Goal: Use online tool/utility: Utilize a website feature to perform a specific function

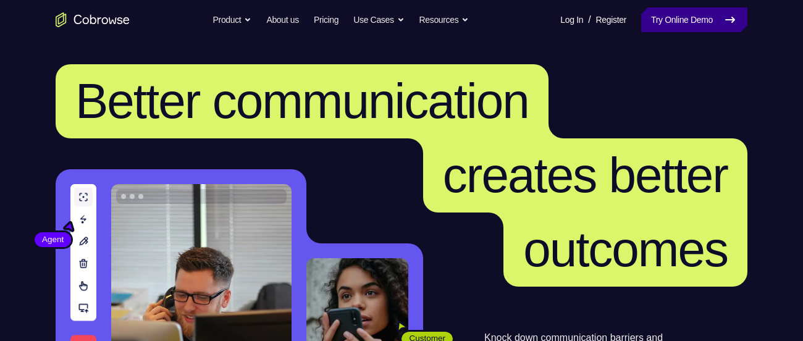
click at [667, 18] on link "Try Online Demo" at bounding box center [694, 19] width 106 height 25
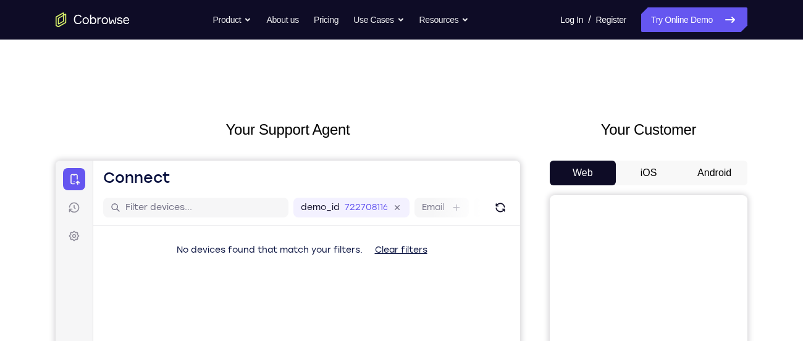
click at [729, 169] on button "Android" at bounding box center [714, 173] width 66 height 25
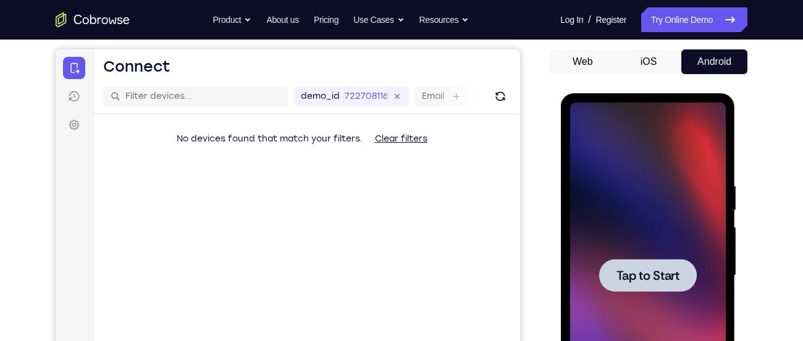
scroll to position [103, 0]
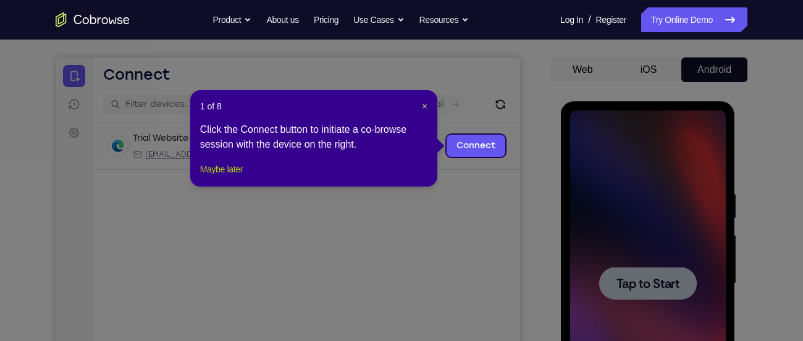
click at [227, 177] on button "Maybe later" at bounding box center [221, 169] width 43 height 15
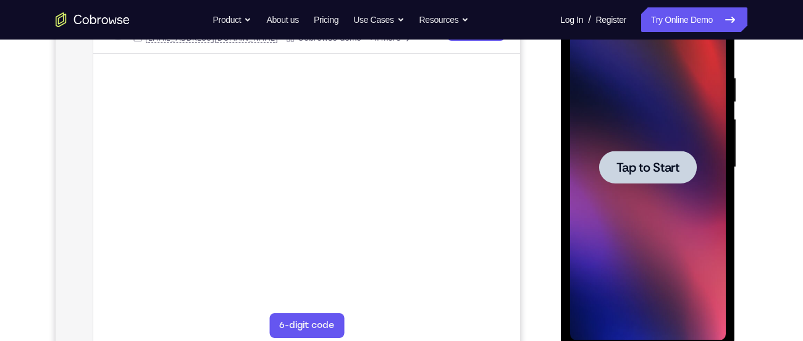
scroll to position [225, 0]
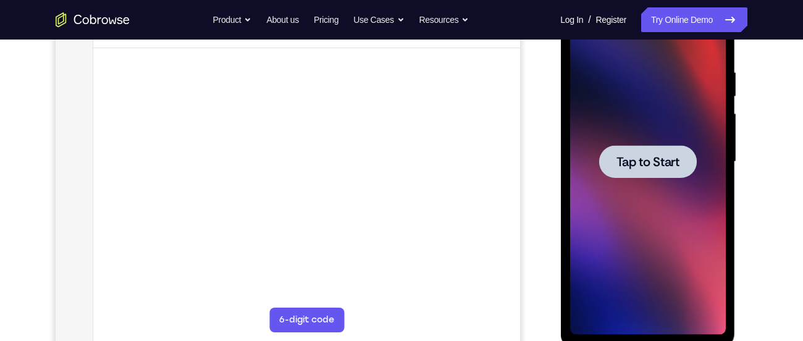
click at [686, 153] on div at bounding box center [647, 161] width 98 height 33
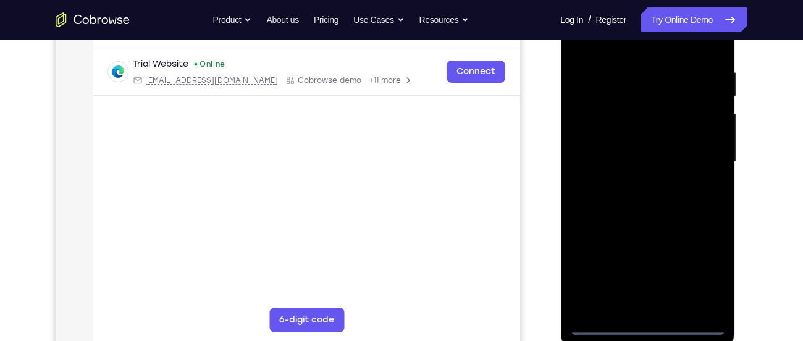
click at [651, 327] on div at bounding box center [647, 162] width 156 height 346
click at [699, 278] on div at bounding box center [647, 162] width 156 height 346
click at [647, 48] on div at bounding box center [647, 162] width 156 height 346
click at [703, 156] on div at bounding box center [647, 162] width 156 height 346
click at [635, 185] on div at bounding box center [647, 162] width 156 height 346
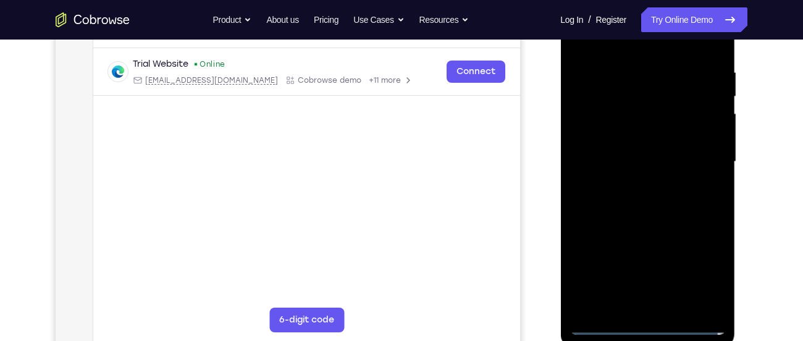
click at [635, 153] on div at bounding box center [647, 162] width 156 height 346
click at [614, 139] on div at bounding box center [647, 162] width 156 height 346
click at [619, 158] on div at bounding box center [647, 162] width 156 height 346
click at [646, 197] on div at bounding box center [647, 162] width 156 height 346
click at [706, 179] on div at bounding box center [647, 162] width 156 height 346
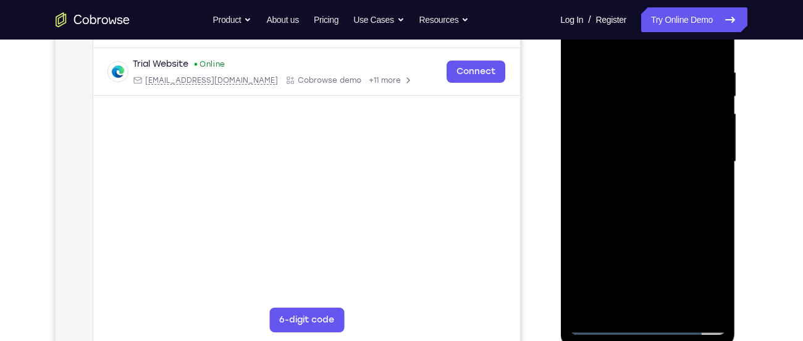
click at [684, 156] on div at bounding box center [647, 162] width 156 height 346
click at [709, 180] on div at bounding box center [647, 162] width 156 height 346
drag, startPoint x: 709, startPoint y: 180, endPoint x: 673, endPoint y: 201, distance: 42.4
click at [673, 201] on div at bounding box center [647, 162] width 156 height 346
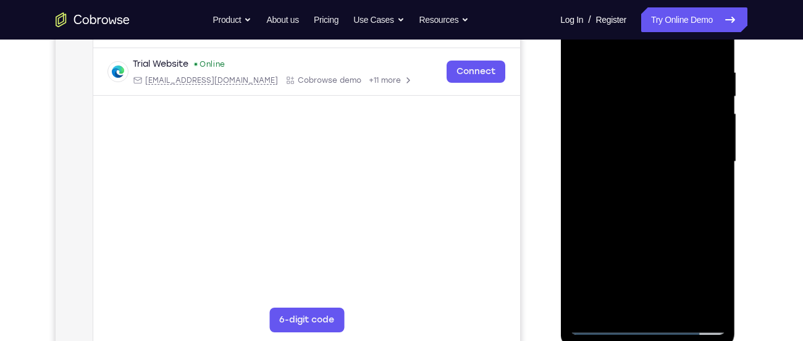
click at [709, 180] on div at bounding box center [647, 162] width 156 height 346
click at [637, 162] on div at bounding box center [647, 162] width 156 height 346
click at [659, 193] on div at bounding box center [647, 162] width 156 height 346
click at [677, 307] on div at bounding box center [647, 162] width 156 height 346
click at [648, 229] on div at bounding box center [647, 162] width 156 height 346
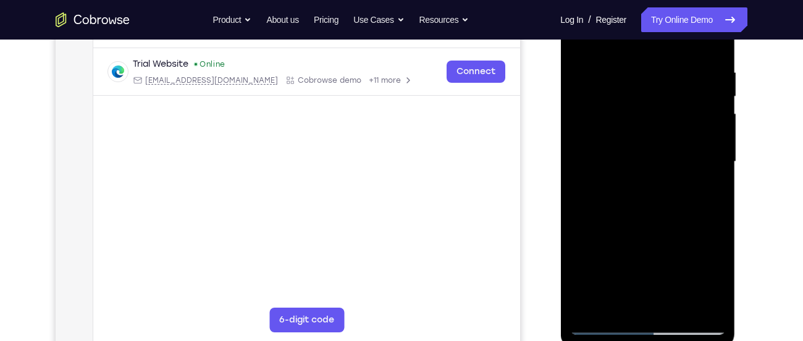
click at [660, 159] on div at bounding box center [647, 162] width 156 height 346
click at [608, 298] on div at bounding box center [647, 162] width 156 height 346
click at [708, 195] on div at bounding box center [647, 162] width 156 height 346
click at [582, 42] on div at bounding box center [647, 162] width 156 height 346
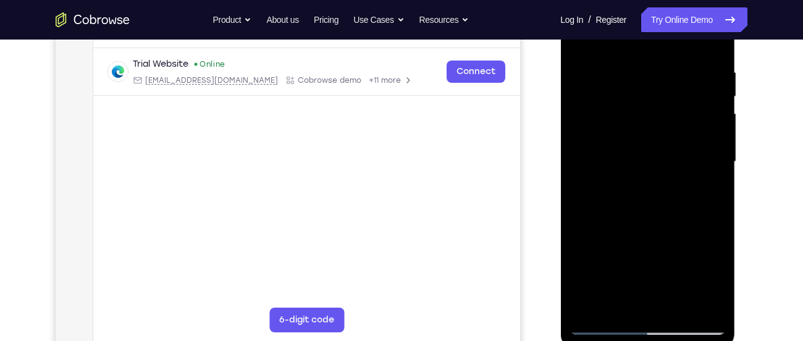
click at [623, 64] on div at bounding box center [647, 162] width 156 height 346
click at [717, 117] on div at bounding box center [647, 162] width 156 height 346
click at [711, 45] on div at bounding box center [647, 162] width 156 height 346
drag, startPoint x: 700, startPoint y: 64, endPoint x: 633, endPoint y: 77, distance: 67.8
click at [633, 77] on div at bounding box center [647, 162] width 156 height 346
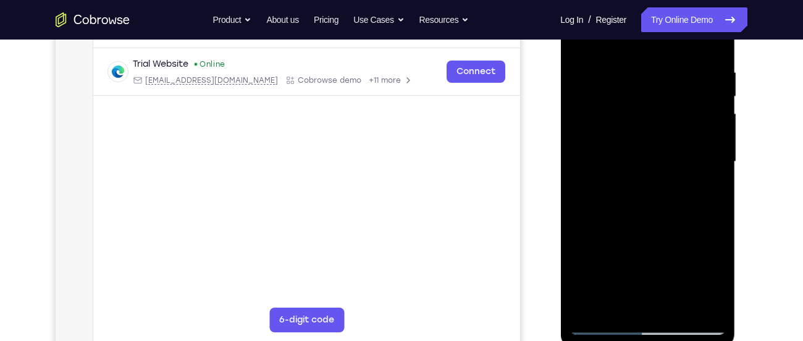
click at [622, 70] on div at bounding box center [647, 162] width 156 height 346
click at [714, 48] on div at bounding box center [647, 162] width 156 height 346
drag, startPoint x: 701, startPoint y: 67, endPoint x: 650, endPoint y: 70, distance: 50.7
click at [650, 70] on div at bounding box center [647, 162] width 156 height 346
click at [616, 70] on div at bounding box center [647, 162] width 156 height 346
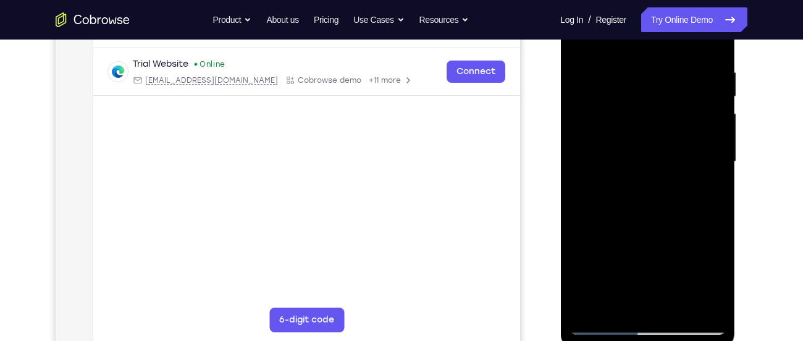
click at [708, 98] on div at bounding box center [647, 162] width 156 height 346
drag, startPoint x: 642, startPoint y: 106, endPoint x: 716, endPoint y: 93, distance: 74.5
click at [716, 93] on div at bounding box center [647, 162] width 156 height 346
drag, startPoint x: 613, startPoint y: 119, endPoint x: 709, endPoint y: 115, distance: 96.4
click at [709, 115] on div at bounding box center [647, 162] width 156 height 346
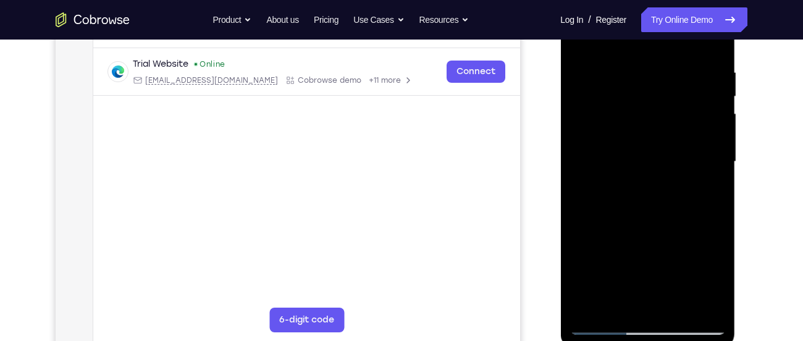
click at [711, 121] on div at bounding box center [647, 162] width 156 height 346
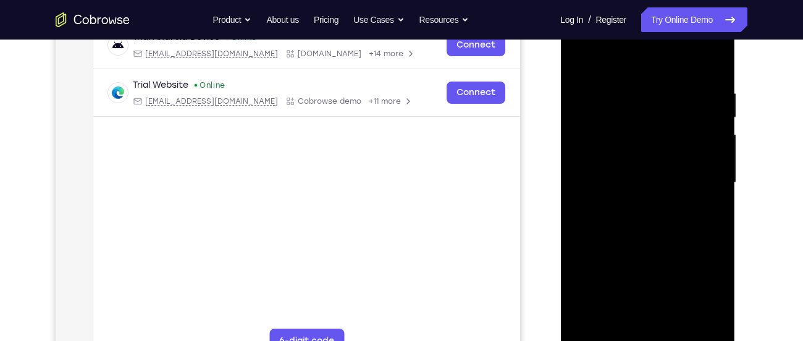
click at [711, 61] on div at bounding box center [647, 183] width 156 height 346
drag, startPoint x: 614, startPoint y: 94, endPoint x: 652, endPoint y: 97, distance: 37.8
click at [652, 97] on div at bounding box center [647, 183] width 156 height 346
click at [651, 87] on div at bounding box center [647, 183] width 156 height 346
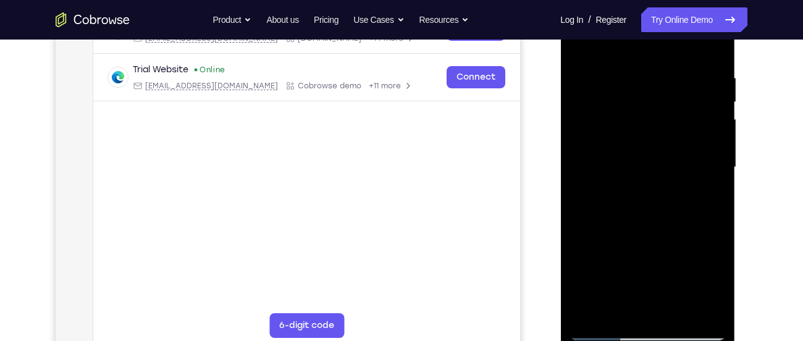
scroll to position [214, 0]
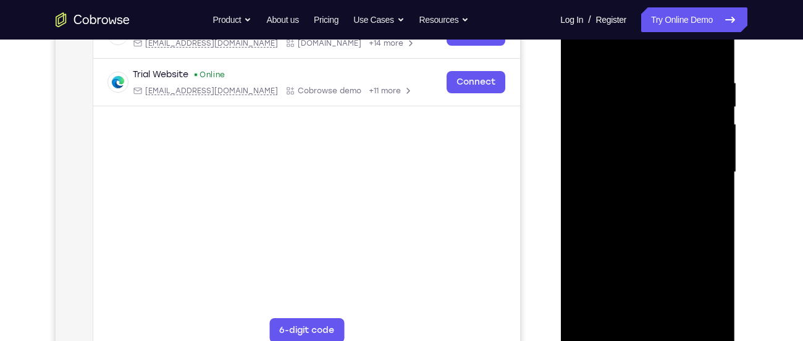
click at [711, 54] on div at bounding box center [647, 172] width 156 height 346
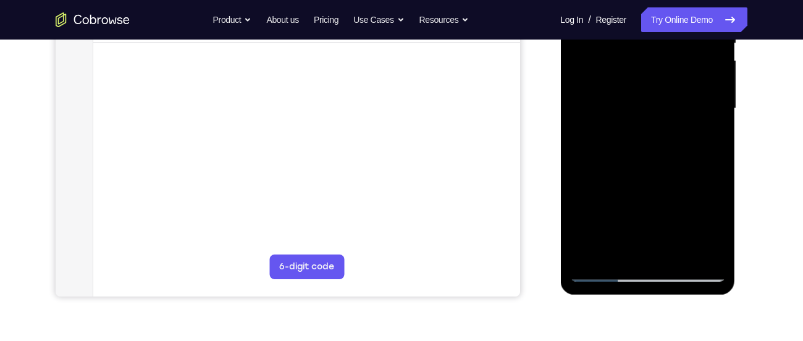
scroll to position [267, 0]
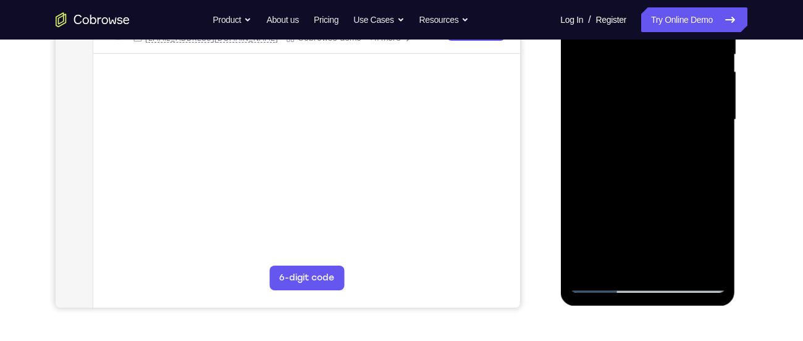
click at [704, 266] on div at bounding box center [647, 120] width 156 height 346
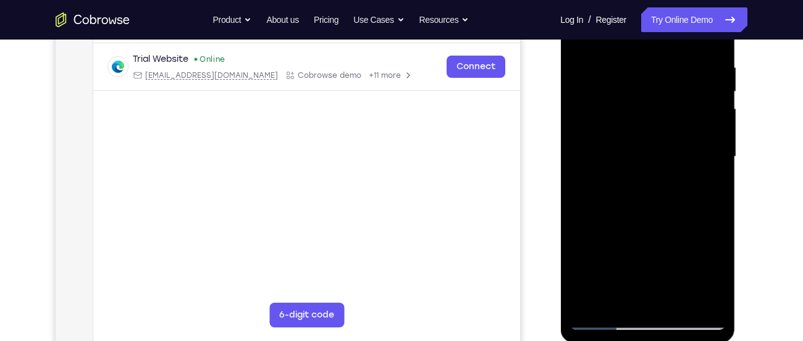
scroll to position [222, 0]
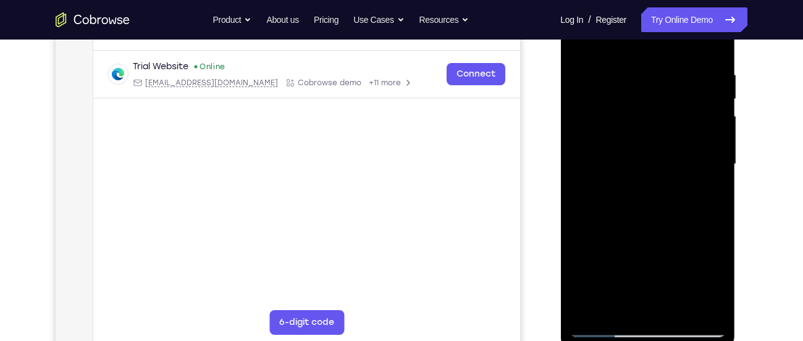
drag, startPoint x: 687, startPoint y: 235, endPoint x: 679, endPoint y: 188, distance: 48.1
click at [679, 188] on div at bounding box center [647, 164] width 156 height 346
click at [618, 308] on div at bounding box center [647, 164] width 156 height 346
drag, startPoint x: 811, startPoint y: 101, endPoint x: 801, endPoint y: 60, distance: 41.9
click at [801, 60] on div "Your Support Agent Your Customer Web iOS Android Next Steps We’d be happy to gi…" at bounding box center [401, 224] width 803 height 814
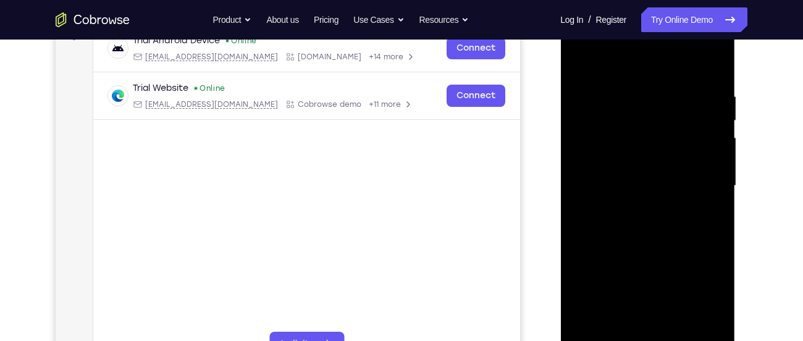
scroll to position [196, 0]
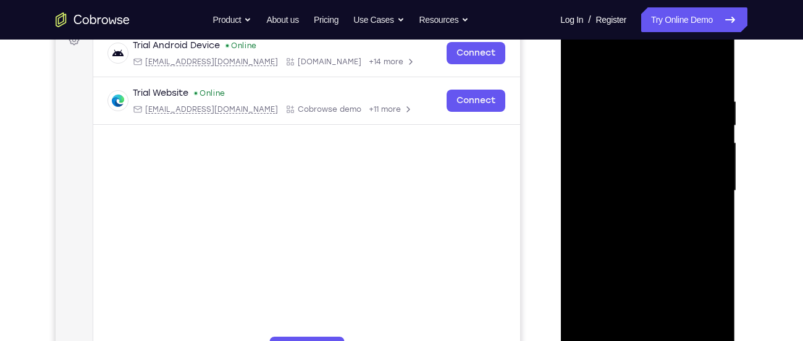
click at [708, 68] on div at bounding box center [647, 191] width 156 height 346
drag, startPoint x: 666, startPoint y: 89, endPoint x: 652, endPoint y: 182, distance: 93.6
click at [652, 182] on div at bounding box center [647, 191] width 156 height 346
click at [674, 224] on div at bounding box center [647, 191] width 156 height 346
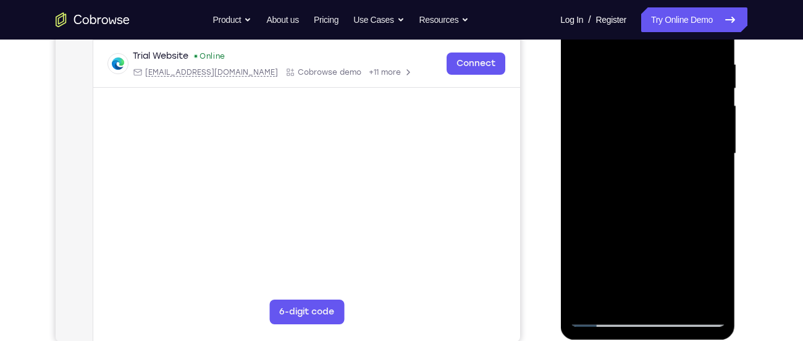
scroll to position [230, 0]
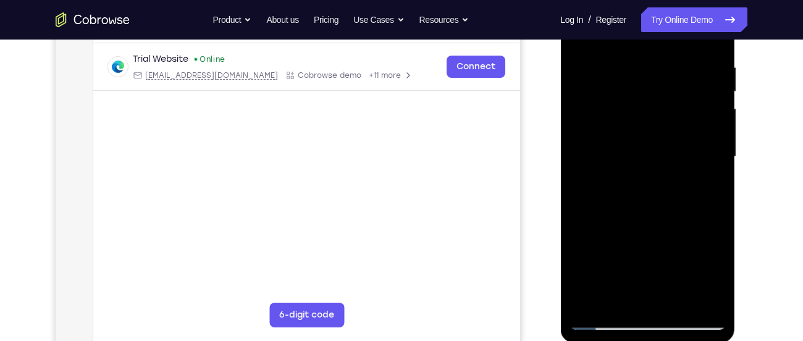
drag, startPoint x: 652, startPoint y: 217, endPoint x: 643, endPoint y: 184, distance: 34.0
click at [643, 184] on div at bounding box center [647, 157] width 156 height 346
click at [633, 228] on div at bounding box center [647, 157] width 156 height 346
drag, startPoint x: 654, startPoint y: 113, endPoint x: 674, endPoint y: 265, distance: 153.2
click at [674, 265] on div at bounding box center [647, 157] width 156 height 346
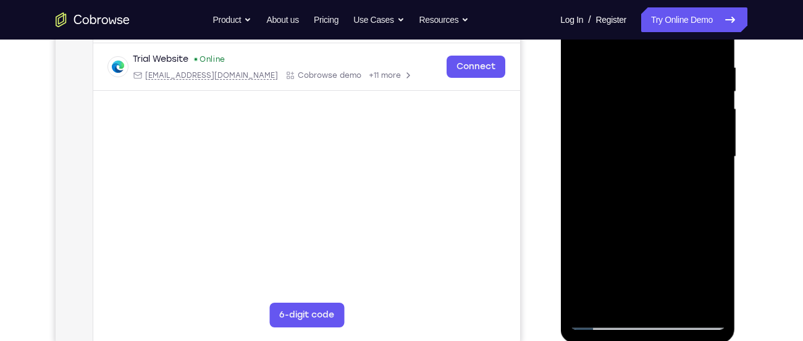
drag, startPoint x: 671, startPoint y: 118, endPoint x: 698, endPoint y: 280, distance: 164.6
click at [698, 280] on div at bounding box center [647, 157] width 156 height 346
drag, startPoint x: 649, startPoint y: 119, endPoint x: 678, endPoint y: 275, distance: 158.9
click at [678, 275] on div at bounding box center [647, 157] width 156 height 346
drag, startPoint x: 648, startPoint y: 114, endPoint x: 679, endPoint y: 280, distance: 168.9
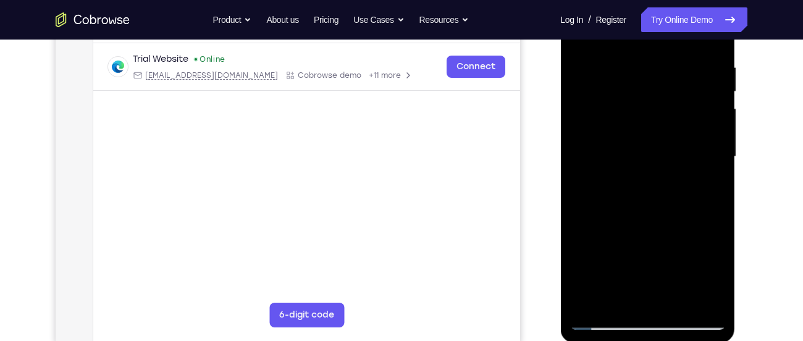
click at [679, 280] on div at bounding box center [647, 157] width 156 height 346
drag, startPoint x: 666, startPoint y: 126, endPoint x: 680, endPoint y: 262, distance: 136.6
click at [680, 262] on div at bounding box center [647, 157] width 156 height 346
click at [662, 92] on div at bounding box center [647, 157] width 156 height 346
click at [630, 64] on div at bounding box center [647, 157] width 156 height 346
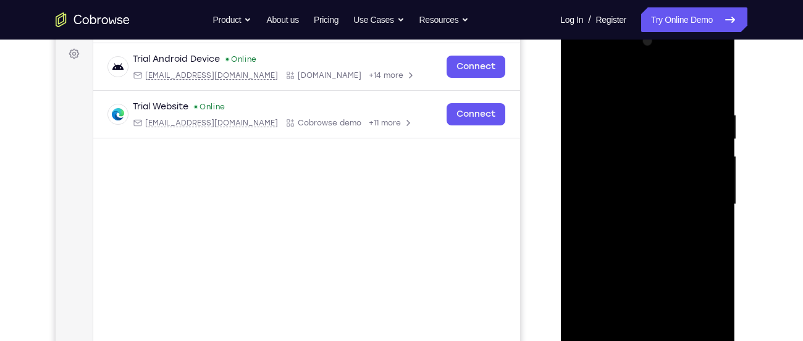
scroll to position [177, 0]
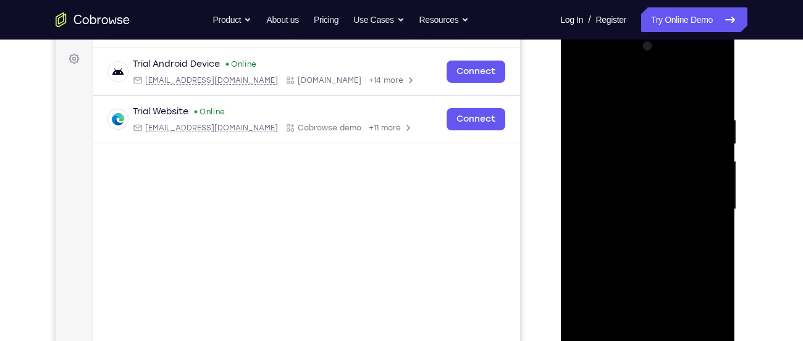
click at [577, 88] on div at bounding box center [647, 209] width 156 height 346
click at [586, 86] on div at bounding box center [647, 209] width 156 height 346
